Goal: Transaction & Acquisition: Book appointment/travel/reservation

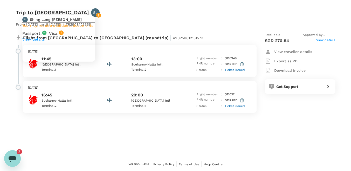
click at [91, 12] on div "SL" at bounding box center [95, 12] width 9 height 9
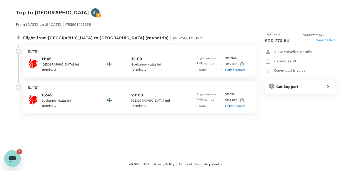
click at [61, 135] on div "Trip to Jakarta SL From 19 Aug 2025 until 23 Aug 2025 | TR2508125556 Flight fro…" at bounding box center [175, 78] width 351 height 157
click at [15, 160] on icon "Open messaging window, 3 unread messages" at bounding box center [12, 157] width 9 height 9
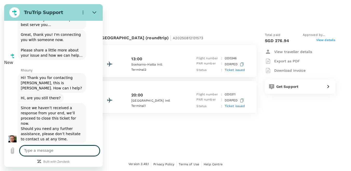
scroll to position [0, 0]
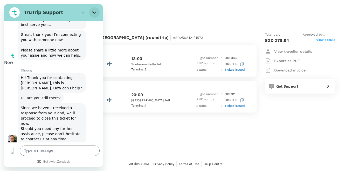
drag, startPoint x: 96, startPoint y: 12, endPoint x: 100, endPoint y: 16, distance: 5.9
click at [96, 12] on icon "Close" at bounding box center [94, 12] width 4 height 4
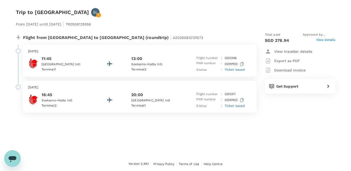
scroll to position [0, 0]
click at [326, 39] on span "View details" at bounding box center [325, 41] width 19 height 6
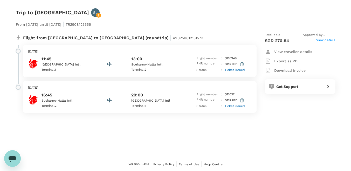
click at [52, 15] on div "From 19 Aug 2025 until 23 Aug 2025 | TR2508125556 Flight from Malaysia to Indon…" at bounding box center [172, 65] width 328 height 112
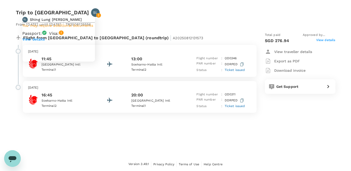
click at [93, 12] on p "SL" at bounding box center [95, 12] width 4 height 5
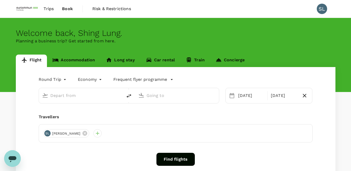
type input "Kuala Lumpur Intl (KUL)"
type input "Soekarno-Hatta Intl (CGK)"
type input "Kuala Lumpur Intl (KUL)"
type input "Soekarno-Hatta Intl (CGK)"
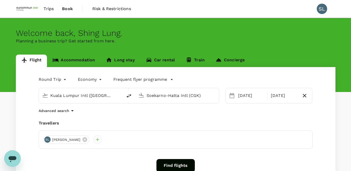
click at [89, 60] on link "Accommodation" at bounding box center [73, 60] width 53 height 12
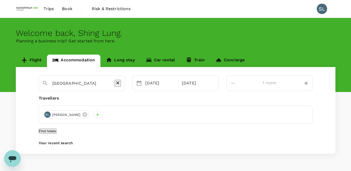
type input "[GEOGRAPHIC_DATA] at [GEOGRAPHIC_DATA]"
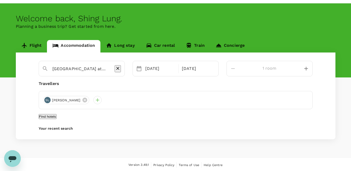
scroll to position [22, 0]
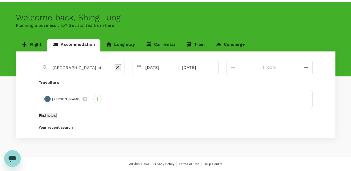
click at [57, 113] on button "Find hotels" at bounding box center [48, 115] width 18 height 5
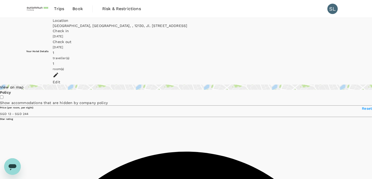
type input "243.12"
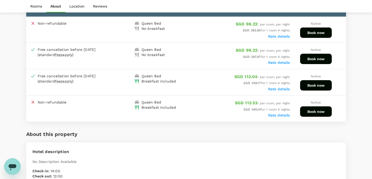
scroll to position [285, 0]
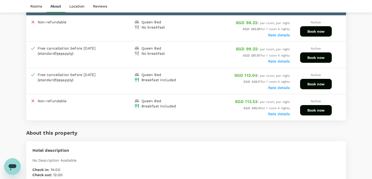
click at [286, 36] on label "Rate details" at bounding box center [279, 35] width 22 height 4
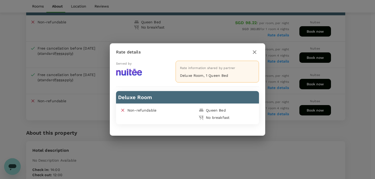
click at [256, 53] on icon "button" at bounding box center [255, 52] width 4 height 4
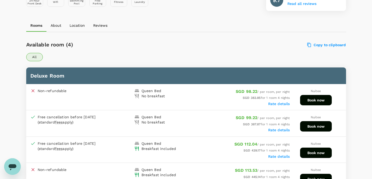
scroll to position [207, 0]
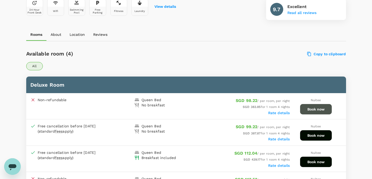
click at [323, 112] on button "Book now" at bounding box center [316, 109] width 32 height 10
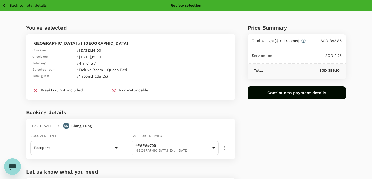
click at [357, 43] on div "You've selected Veranda Hotel at [GEOGRAPHIC_DATA] Check-in : [DATE] 14:00 Chec…" at bounding box center [186, 121] width 372 height 221
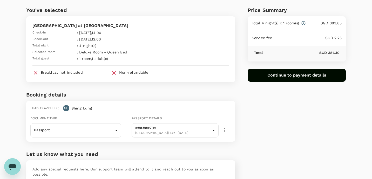
scroll to position [10, 0]
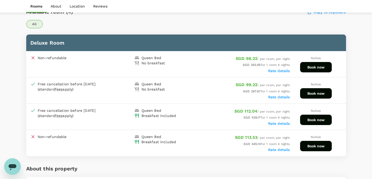
scroll to position [257, 0]
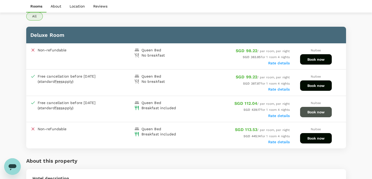
click at [319, 114] on button "Book now" at bounding box center [316, 112] width 32 height 10
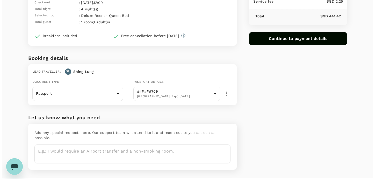
scroll to position [62, 0]
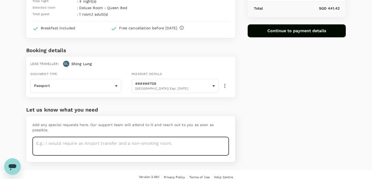
click at [203, 137] on textarea at bounding box center [130, 146] width 196 height 19
type textarea "Non-smoking room"
click at [285, 32] on button "Continue to payment details" at bounding box center [296, 30] width 98 height 13
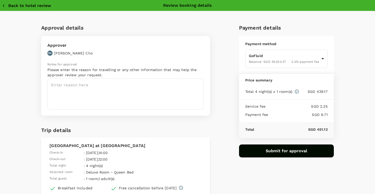
click at [6, 5] on icon "button" at bounding box center [3, 5] width 5 height 5
type input "9ae08bde-94be-4a60-86d8-4726f2345b2b"
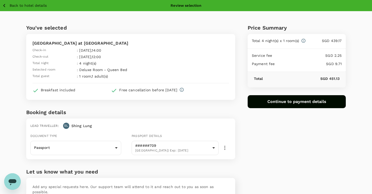
click at [6, 2] on icon "button" at bounding box center [4, 5] width 6 height 6
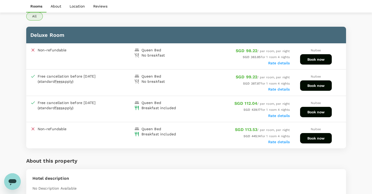
scroll to position [255, 0]
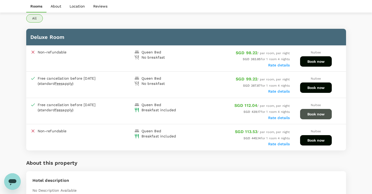
click at [310, 113] on button "Book now" at bounding box center [316, 114] width 32 height 10
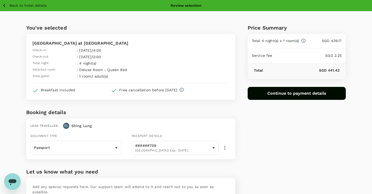
click at [340, 142] on div "Price Summary Total 4 night(s) x 1 room(s) SGD 439.17 Service fee SGD 2.25 Tota…" at bounding box center [290, 121] width 111 height 221
click at [295, 121] on div "Price Summary Total 4 night(s) x 1 room(s) SGD 439.17 Service fee SGD 2.25 Tota…" at bounding box center [290, 121] width 111 height 221
click at [288, 138] on div "Price Summary Total 4 night(s) x 1 room(s) SGD 439.17 Service fee SGD 2.25 Tota…" at bounding box center [290, 121] width 111 height 221
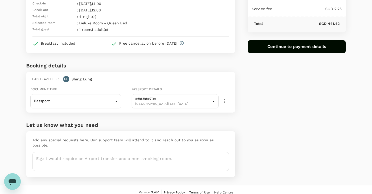
scroll to position [47, 0]
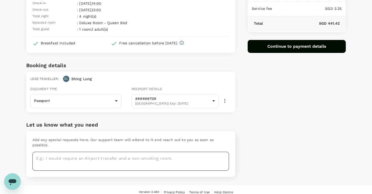
click at [169, 152] on textarea at bounding box center [130, 161] width 196 height 19
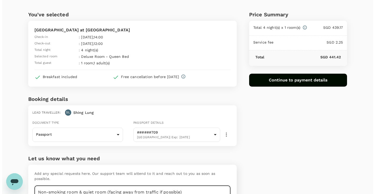
scroll to position [26, 0]
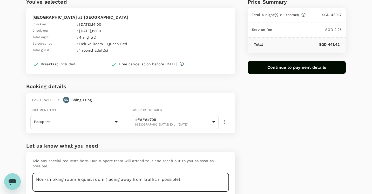
type textarea "Non-smoking room & quiet room (facing away from traffic if possible)"
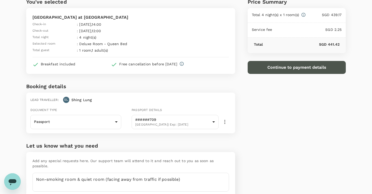
click at [297, 65] on button "Continue to payment details" at bounding box center [296, 67] width 98 height 13
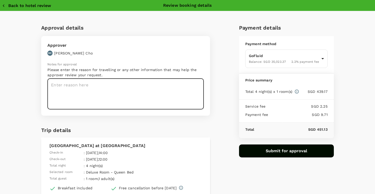
click at [144, 90] on textarea at bounding box center [125, 94] width 157 height 31
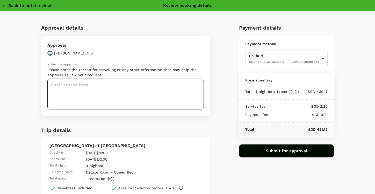
click at [165, 103] on textarea at bounding box center [125, 94] width 157 height 31
click at [141, 98] on textarea at bounding box center [125, 94] width 157 height 31
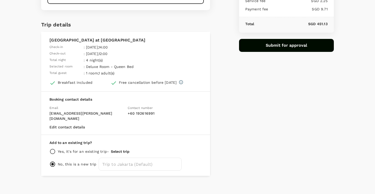
scroll to position [106, 0]
type textarea "Travel plan approved"
click at [269, 39] on button "Submit for approval" at bounding box center [286, 45] width 95 height 13
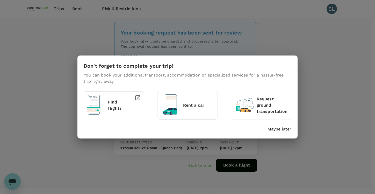
click at [276, 130] on p "Maybe later" at bounding box center [280, 129] width 24 height 6
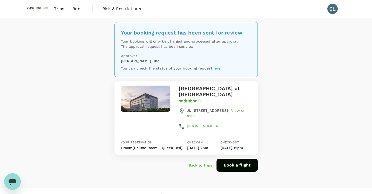
scroll to position [19, 0]
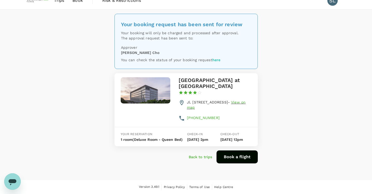
click at [202, 103] on span "View on map" at bounding box center [216, 104] width 59 height 9
